Goal: Find specific page/section

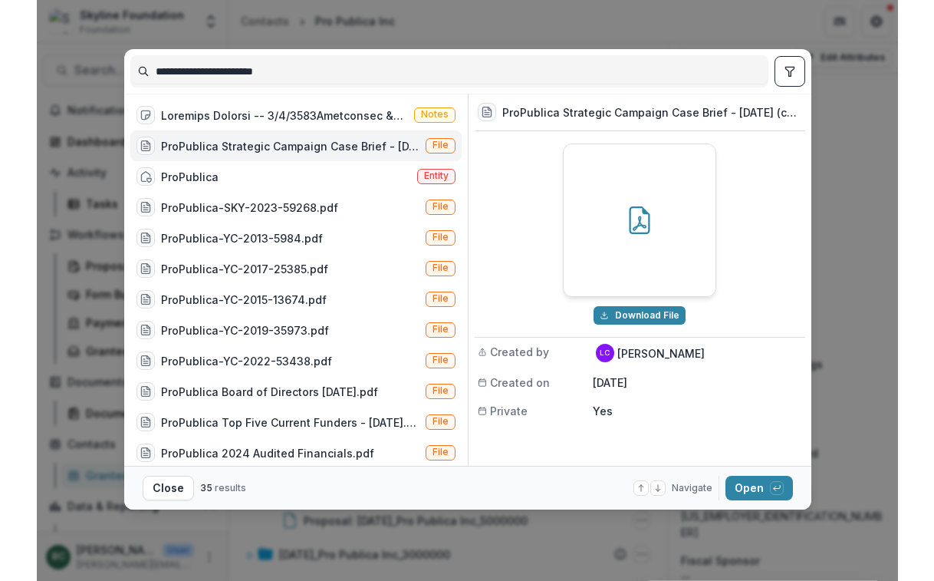
scroll to position [87, 0]
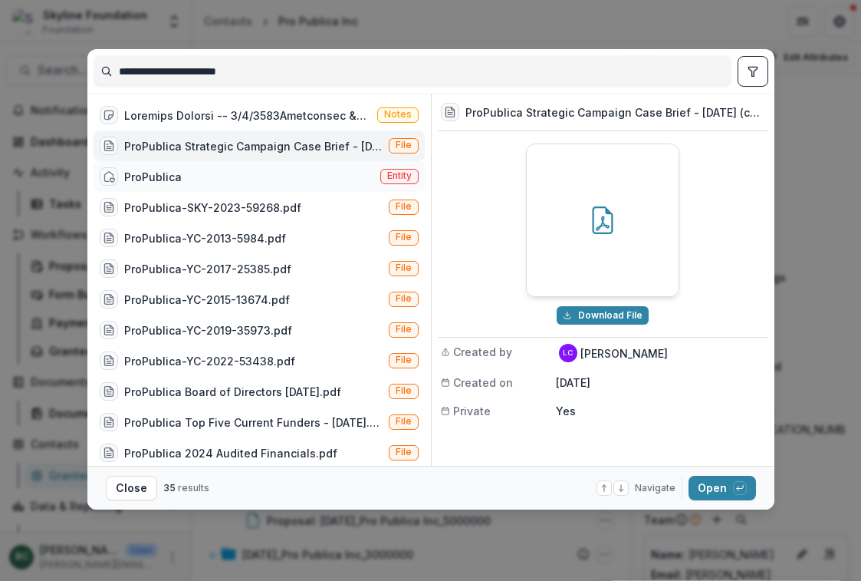
click at [169, 186] on div "ProPublica" at bounding box center [141, 176] width 82 height 18
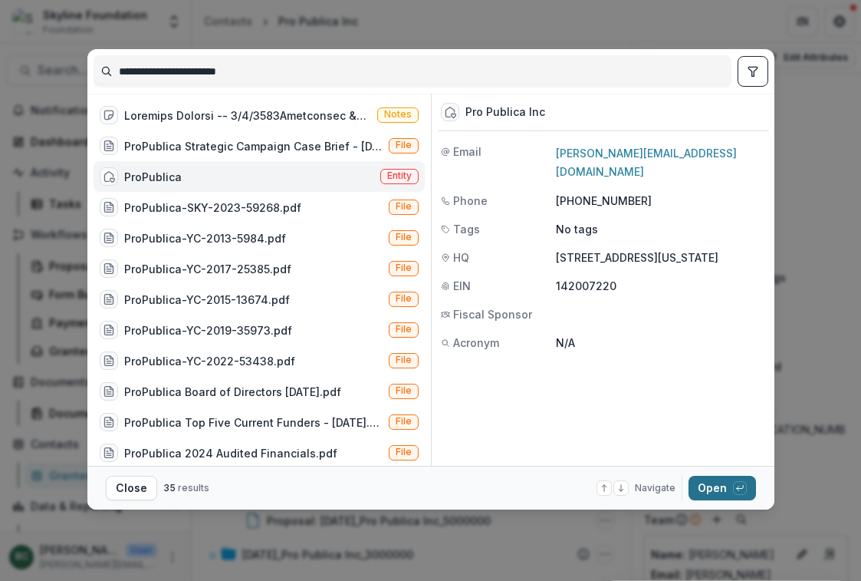
click at [732, 496] on button "Open with enter key" at bounding box center [722, 488] width 67 height 25
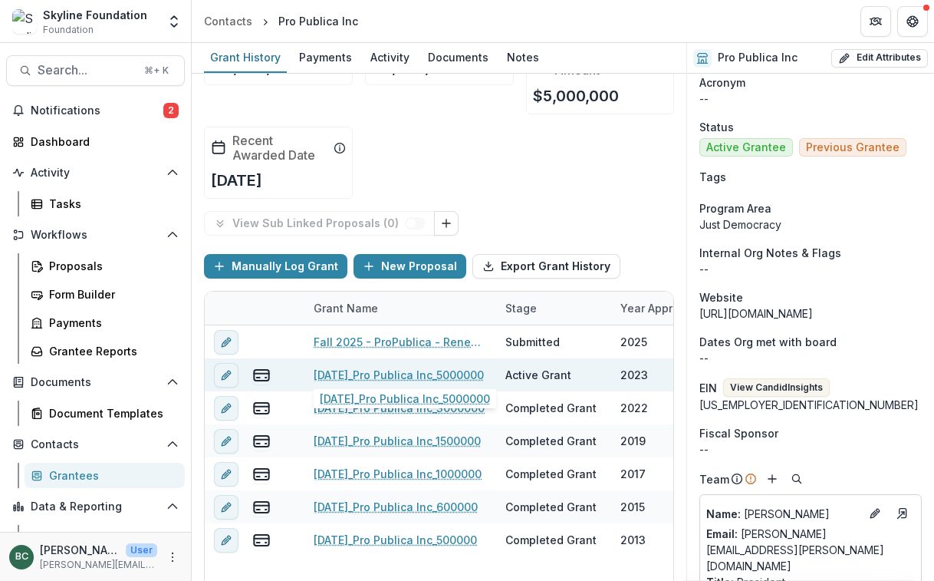
scroll to position [79, 0]
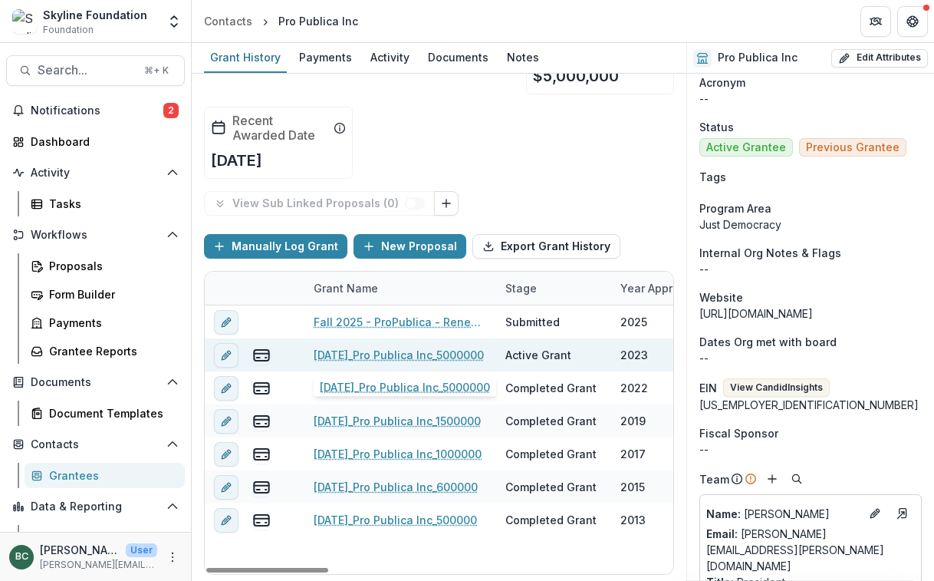
click at [434, 355] on link "[DATE]_Pro Publica Inc_5000000" at bounding box center [399, 355] width 170 height 16
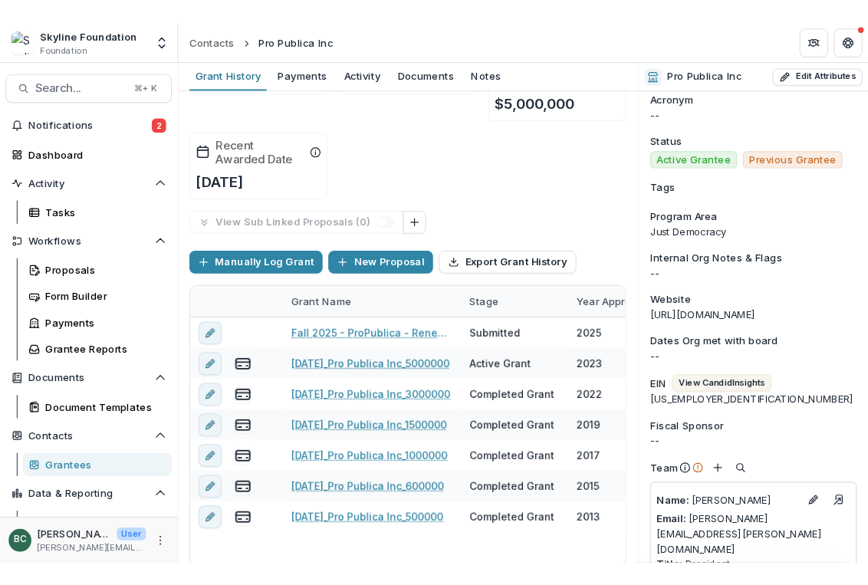
scroll to position [79, 0]
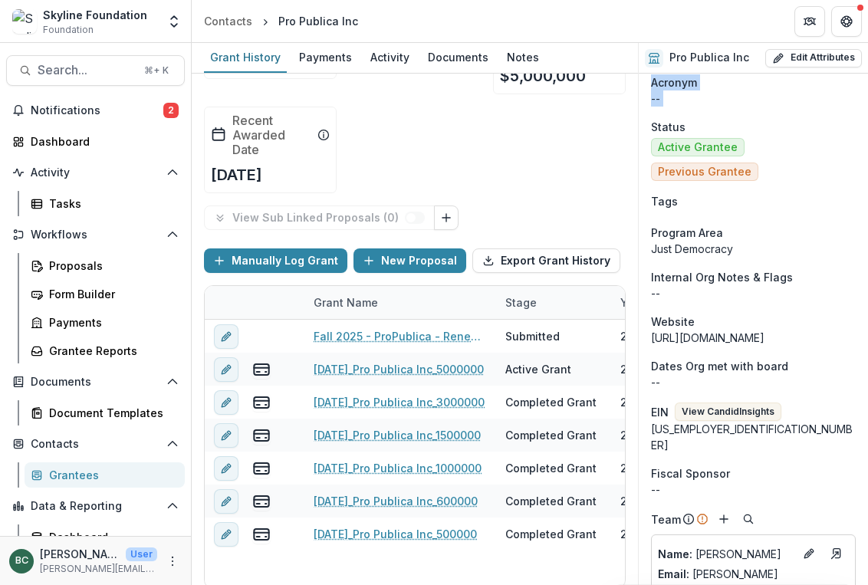
drag, startPoint x: 637, startPoint y: 114, endPoint x: 650, endPoint y: 114, distance: 13.0
click at [638, 114] on div "Funds Awarded $11,600,000 Funds Paid $8,600,000 Recent Awarded Amount $5,000,00…" at bounding box center [415, 330] width 446 height 512
click at [489, 150] on div "Funds Awarded $11,600,000 Funds Paid $8,600,000 Recent Awarded Amount $5,000,00…" at bounding box center [415, 100] width 422 height 211
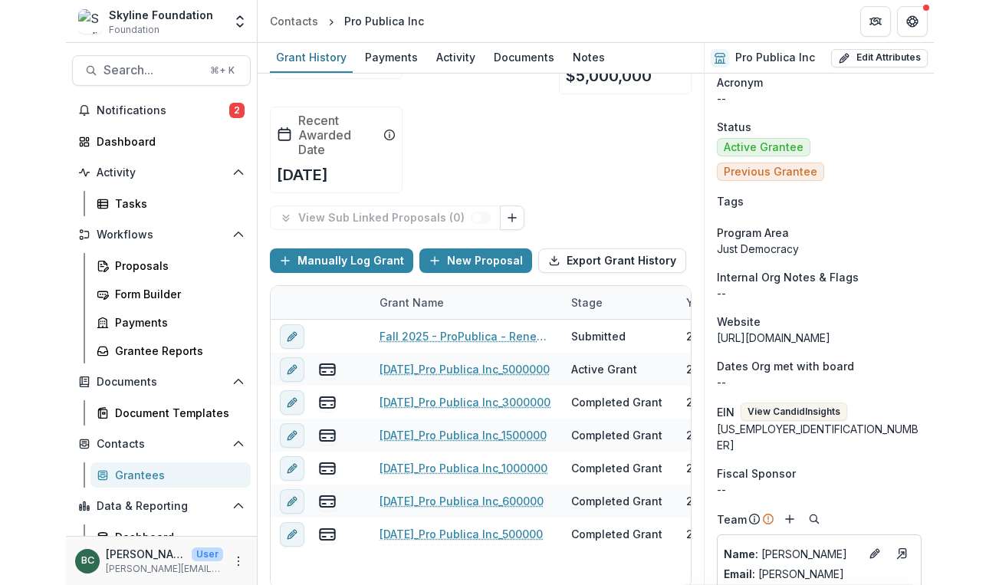
scroll to position [0, 0]
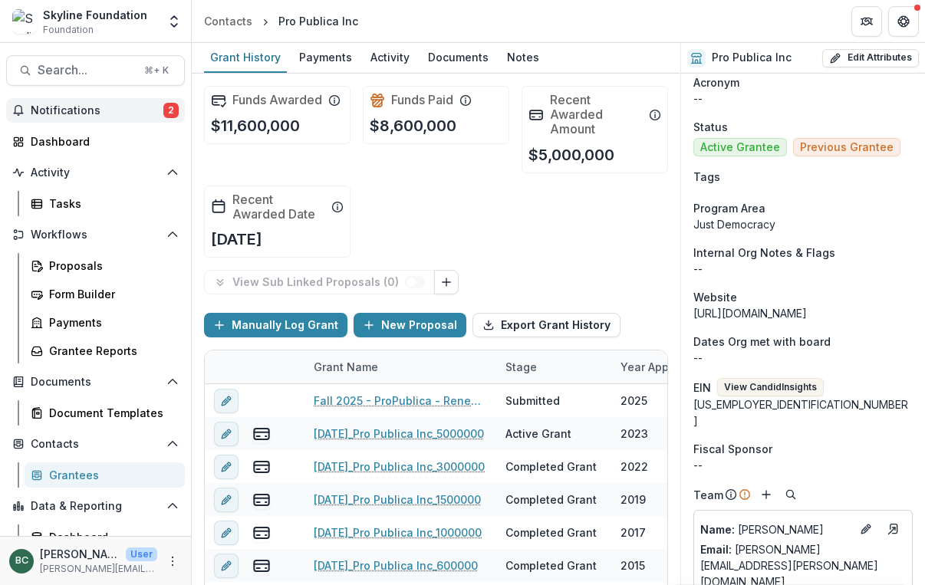
click at [86, 115] on span "Notifications" at bounding box center [97, 110] width 133 height 13
click at [605, 220] on div "Funds Awarded $11,600,000 Funds Paid $8,600,000 Recent Awarded Amount $5,000,00…" at bounding box center [436, 172] width 464 height 196
click at [54, 108] on span "Notifications" at bounding box center [97, 110] width 133 height 13
click at [556, 244] on div "Funds Awarded $11,600,000 Funds Paid $8,600,000 Recent Awarded Amount $5,000,00…" at bounding box center [436, 172] width 464 height 196
click at [91, 140] on div "Dashboard" at bounding box center [102, 141] width 142 height 16
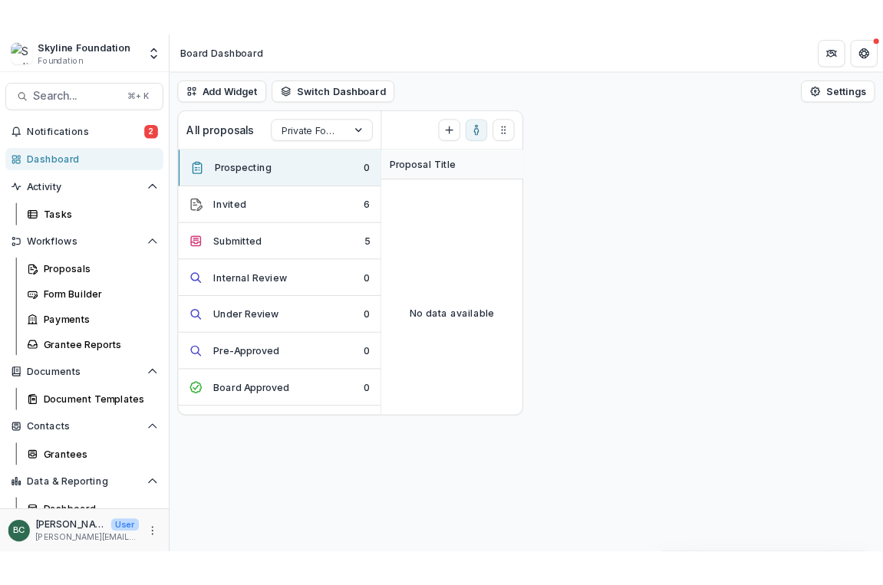
scroll to position [71, 0]
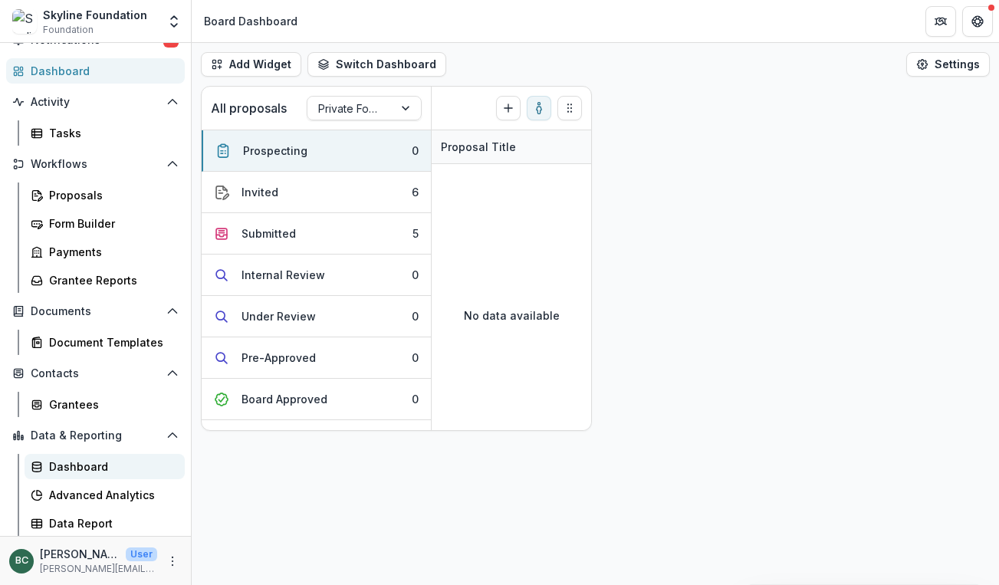
click at [62, 463] on div "Dashboard" at bounding box center [110, 467] width 123 height 16
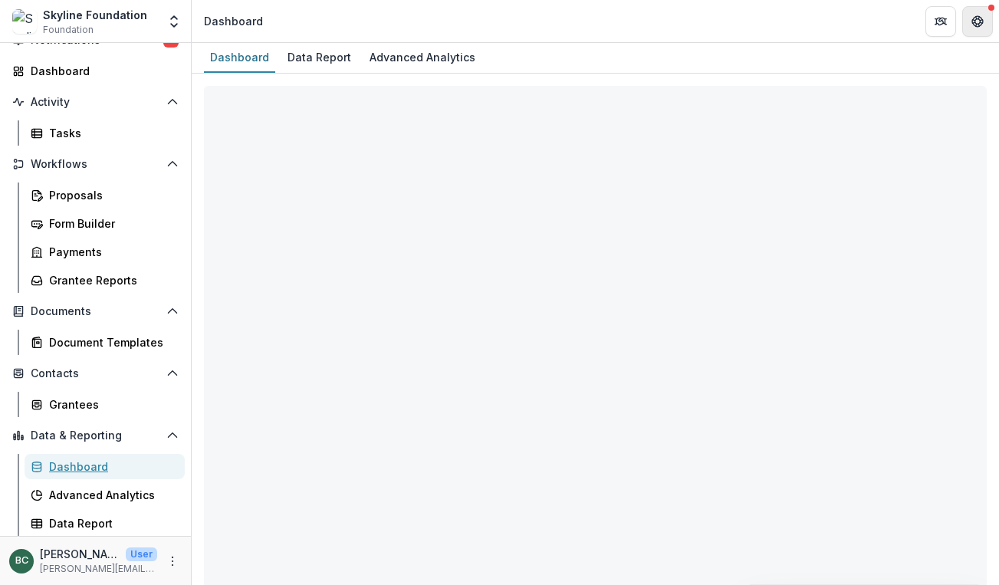
select select "**********"
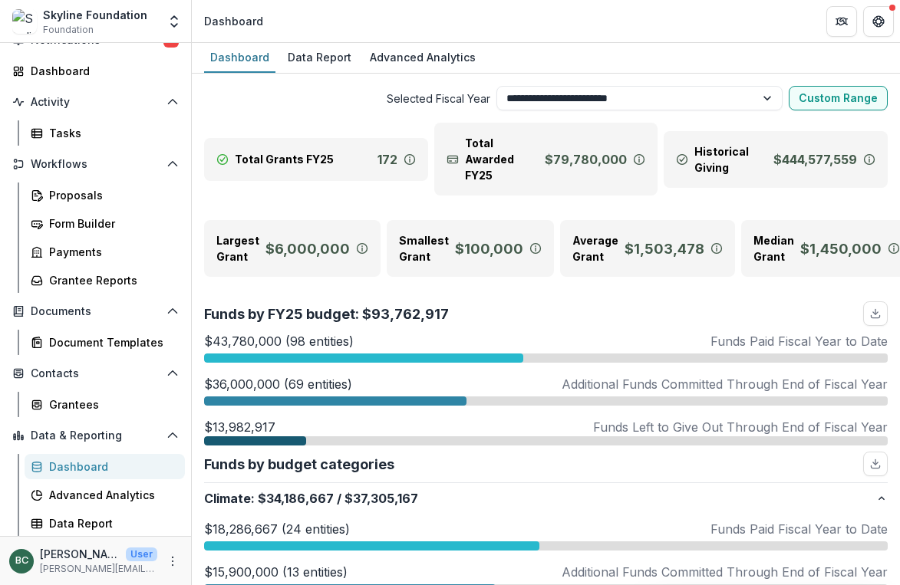
click at [424, 304] on p "Funds by FY25 budget: $93,762,917" at bounding box center [326, 314] width 245 height 21
drag, startPoint x: 365, startPoint y: 299, endPoint x: 497, endPoint y: 299, distance: 131.9
click at [497, 301] on div "Funds by FY25 budget: $93,762,917" at bounding box center [545, 313] width 683 height 25
